Goal: Navigation & Orientation: Find specific page/section

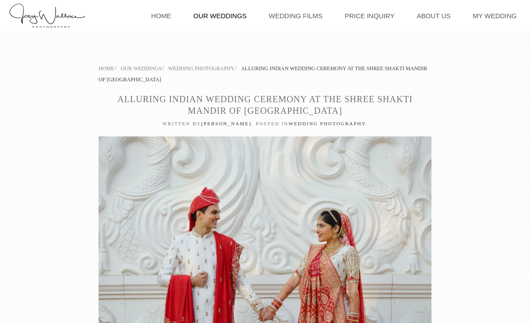
scroll to position [5799, 0]
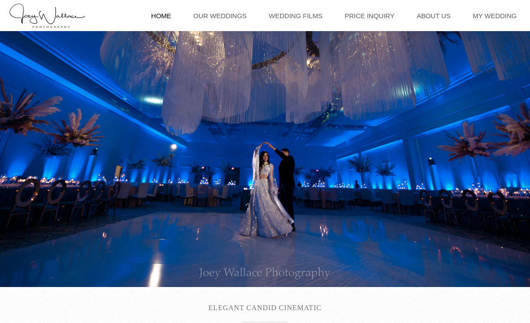
click at [241, 18] on link "Our Weddings" at bounding box center [220, 15] width 62 height 31
click at [59, 276] on div at bounding box center [265, 159] width 530 height 256
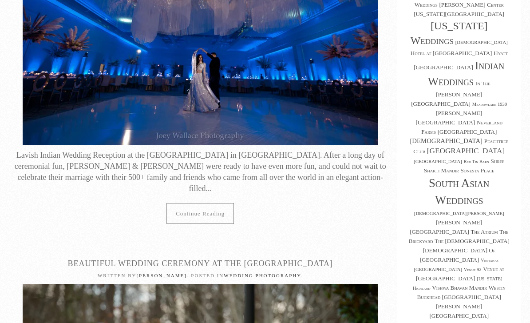
scroll to position [206, 0]
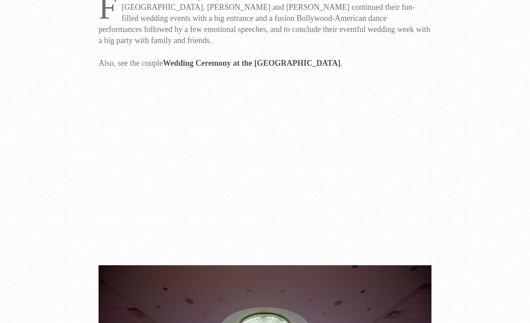
scroll to position [376, 0]
